Goal: Transaction & Acquisition: Purchase product/service

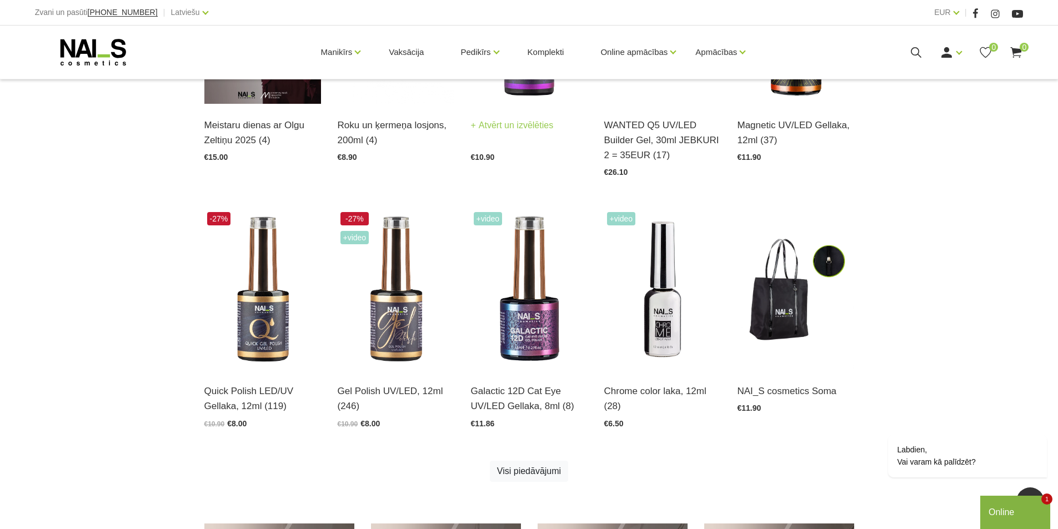
scroll to position [376, 0]
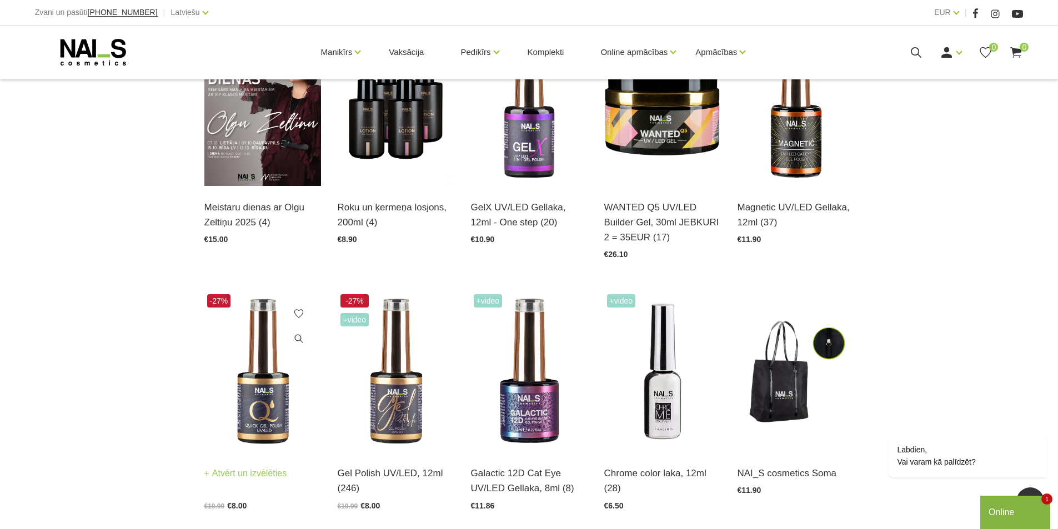
click at [274, 404] on img at bounding box center [262, 371] width 117 height 160
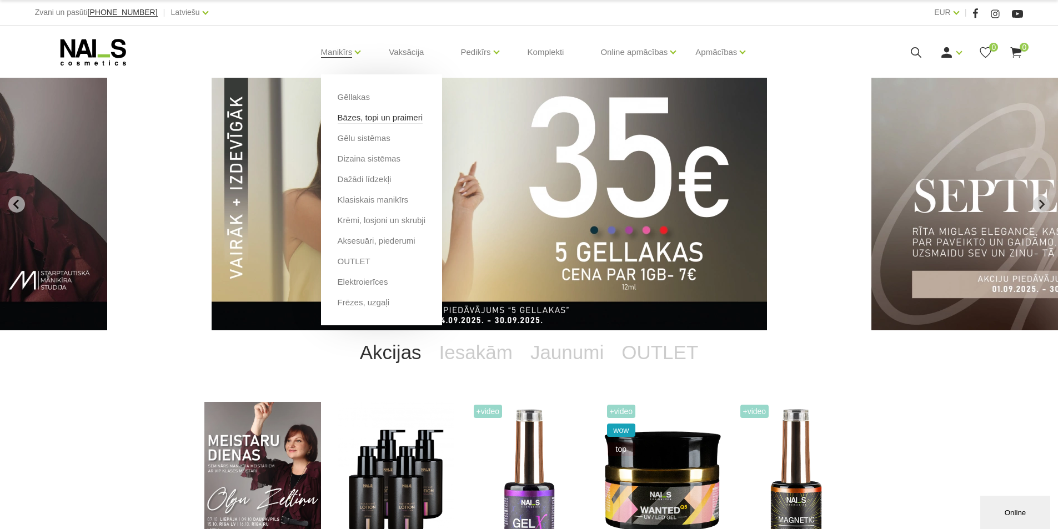
click at [367, 120] on link "Bāzes, topi un praimeri" at bounding box center [380, 118] width 85 height 12
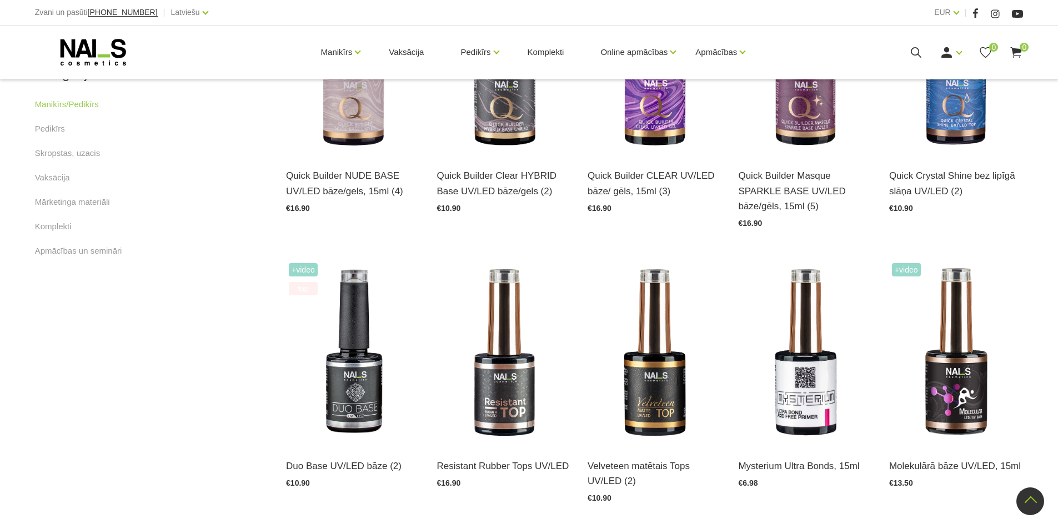
scroll to position [500, 0]
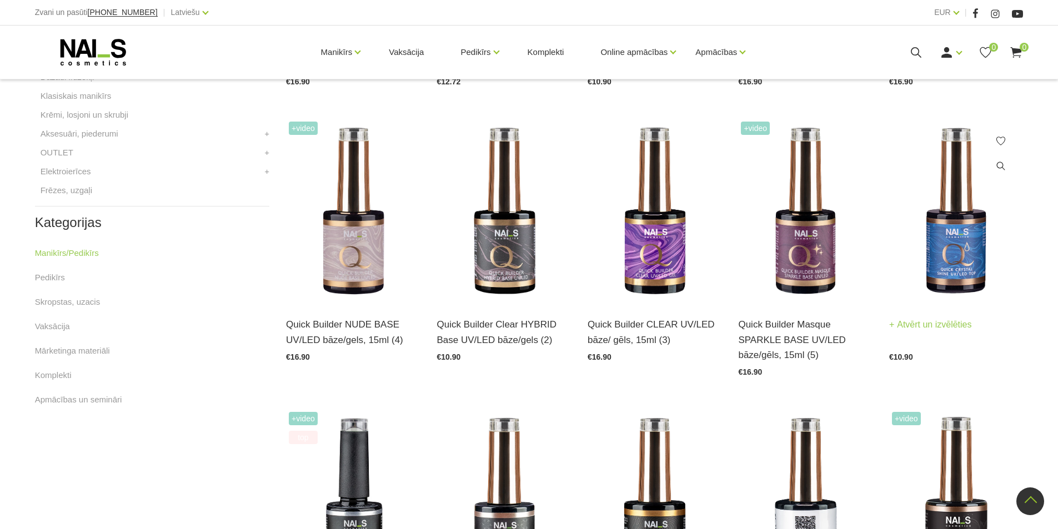
click at [957, 276] on img at bounding box center [956, 211] width 134 height 184
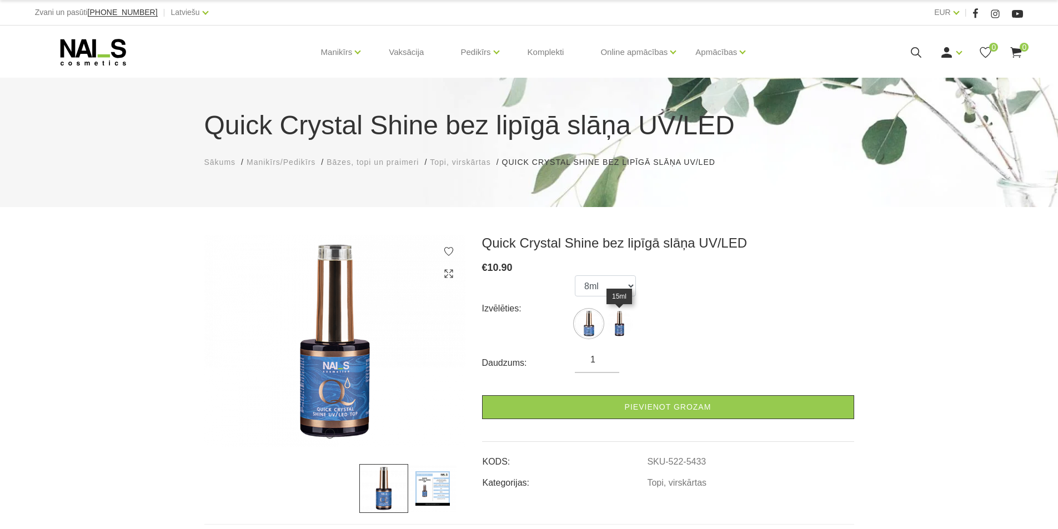
click at [620, 330] on img at bounding box center [619, 324] width 28 height 28
click at [591, 325] on img at bounding box center [589, 324] width 28 height 28
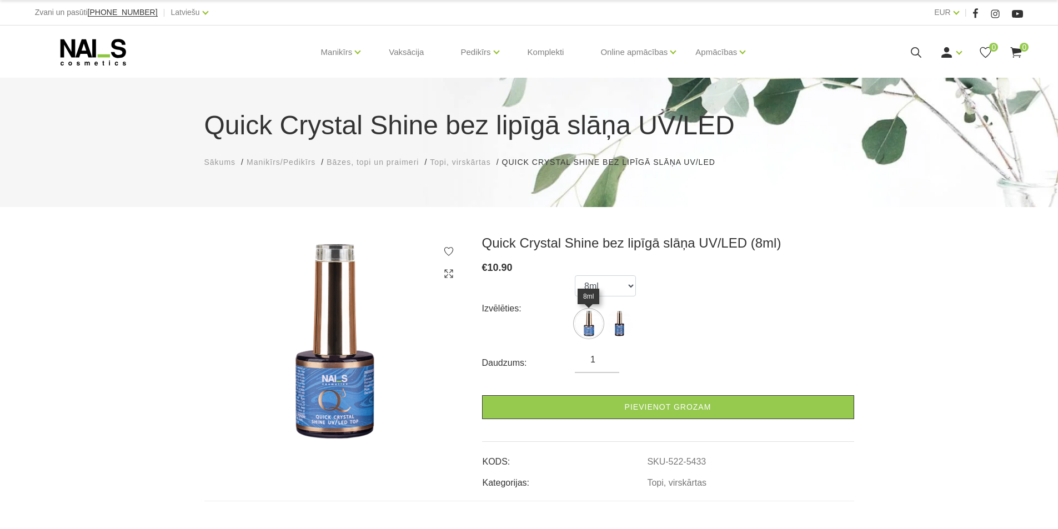
click at [587, 331] on img at bounding box center [589, 324] width 28 height 28
click at [591, 327] on img at bounding box center [589, 324] width 28 height 28
click at [622, 326] on img at bounding box center [619, 324] width 28 height 28
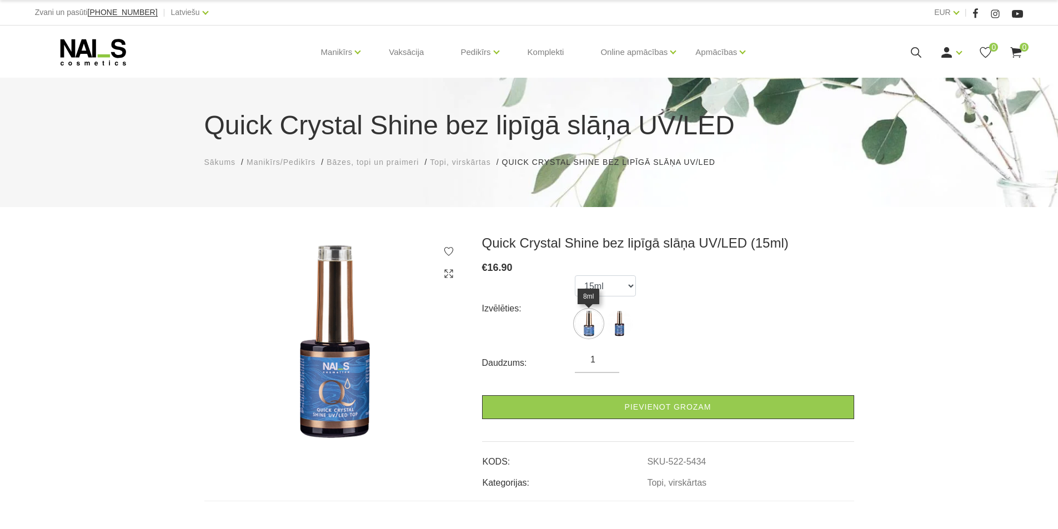
click at [599, 329] on img at bounding box center [589, 324] width 28 height 28
select select "5433"
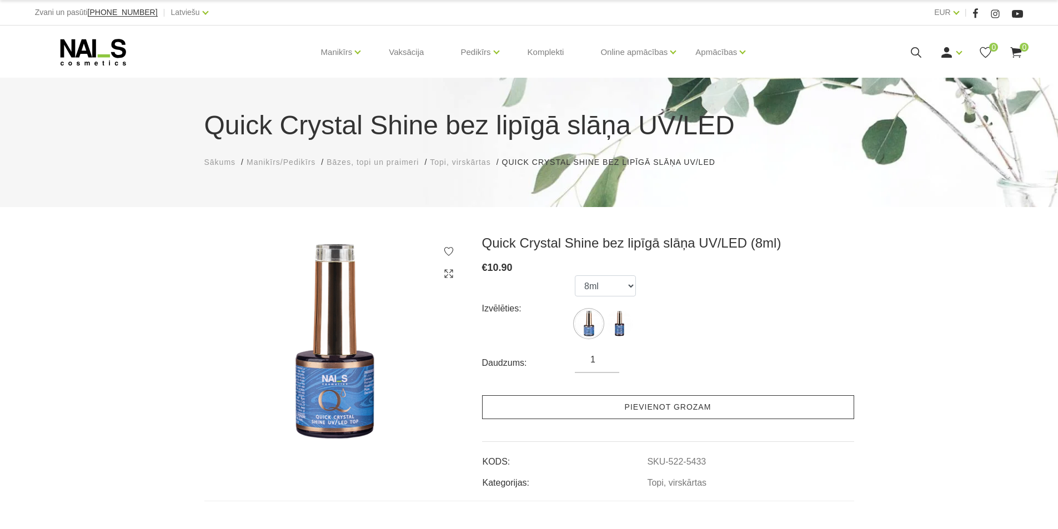
click at [684, 411] on link "Pievienot grozam" at bounding box center [668, 407] width 372 height 24
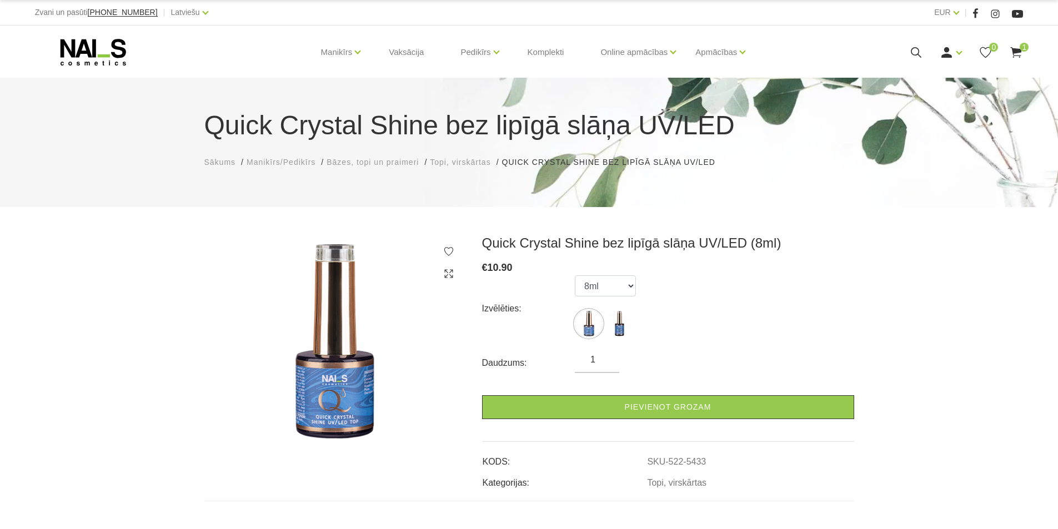
click at [1016, 54] on icon at bounding box center [1016, 53] width 14 height 14
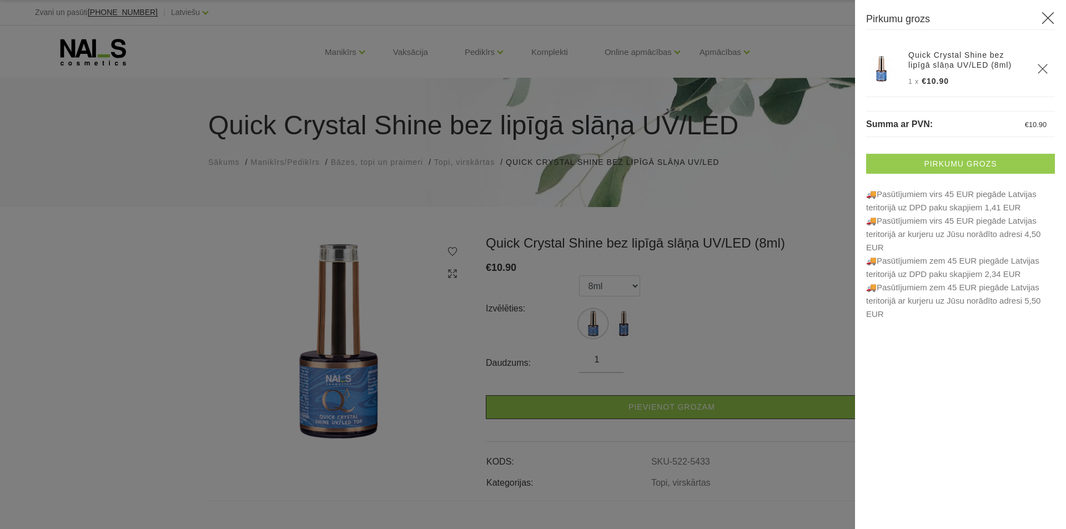
click at [945, 162] on link "Pirkumu grozs" at bounding box center [960, 164] width 189 height 20
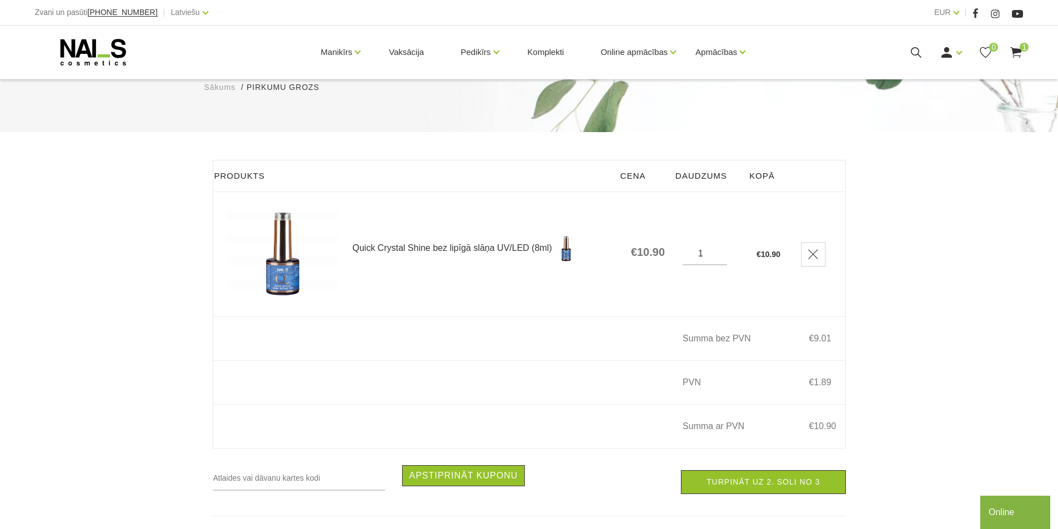
scroll to position [167, 0]
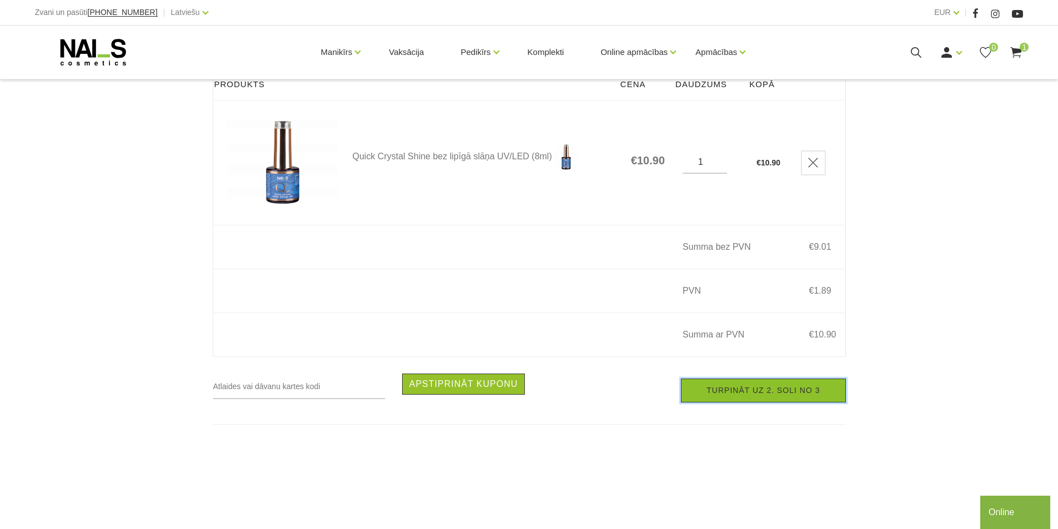
click at [833, 402] on link "Turpināt uz 2. soli no 3" at bounding box center [763, 391] width 164 height 24
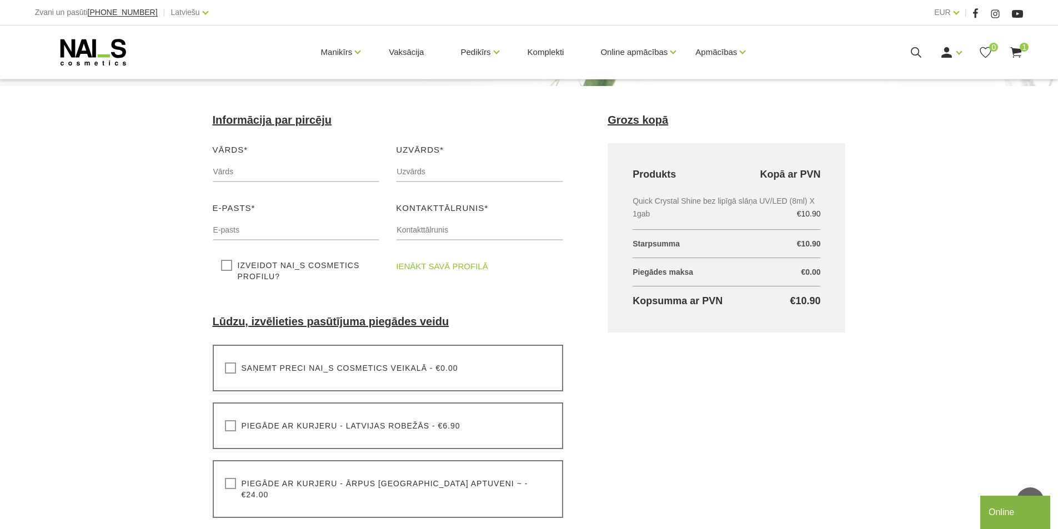
scroll to position [111, 0]
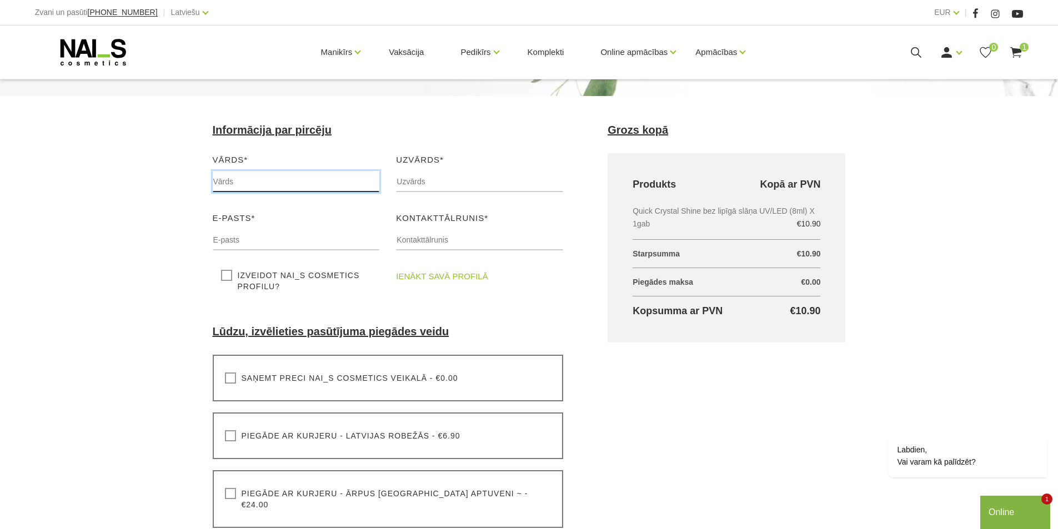
click at [225, 180] on input "text" at bounding box center [296, 181] width 167 height 21
type input "E"
